Goal: Task Accomplishment & Management: Manage account settings

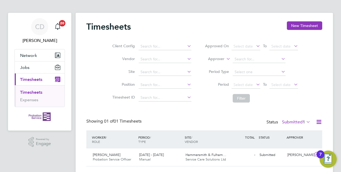
scroll to position [16, 0]
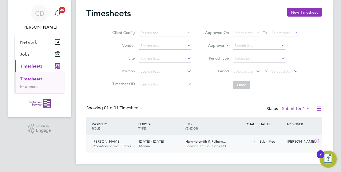
click at [206, 145] on span "Service Care Solutions Ltd" at bounding box center [205, 146] width 40 height 5
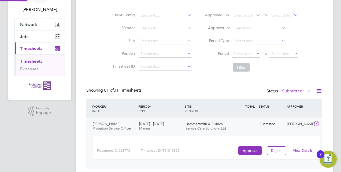
scroll to position [49, 0]
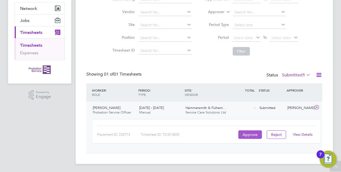
click at [248, 133] on button "Approve" at bounding box center [250, 135] width 24 height 9
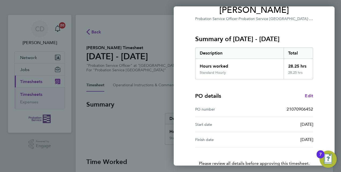
scroll to position [84, 0]
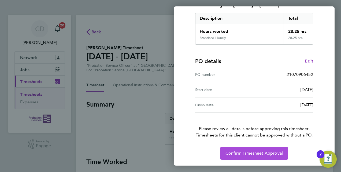
click at [244, 151] on span "Confirm Timesheet Approval" at bounding box center [253, 153] width 57 height 5
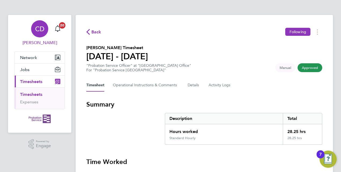
click at [36, 30] on span "CD" at bounding box center [39, 28] width 9 height 7
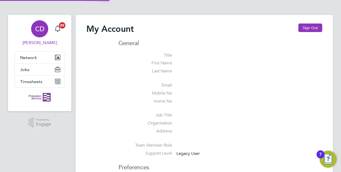
type input "christopherdare@icloud.com"
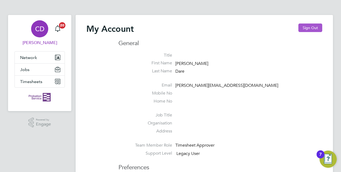
click at [306, 28] on button "Sign Out" at bounding box center [310, 28] width 24 height 9
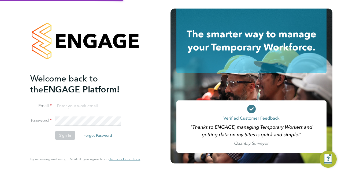
type input "christopherdare@icloud.com"
